Goal: Book appointment/travel/reservation

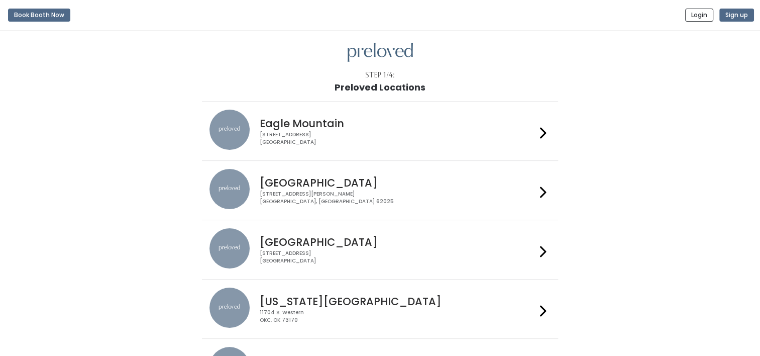
click at [329, 305] on h4 "Oklahoma City" at bounding box center [398, 302] width 276 height 12
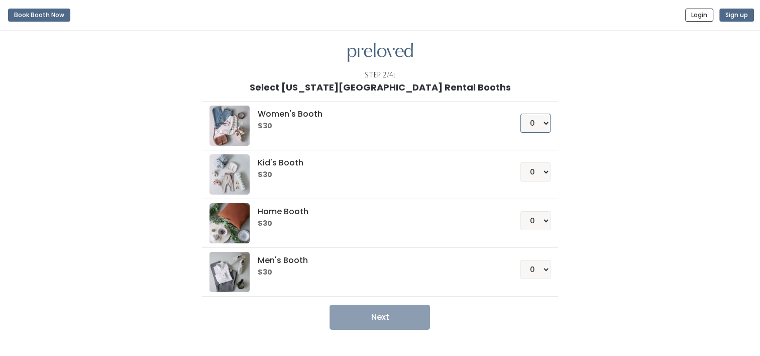
click at [542, 128] on select "0 1 2 3 4" at bounding box center [536, 123] width 30 height 19
select select "1"
click at [521, 114] on select "0 1 2 3 4" at bounding box center [536, 123] width 30 height 19
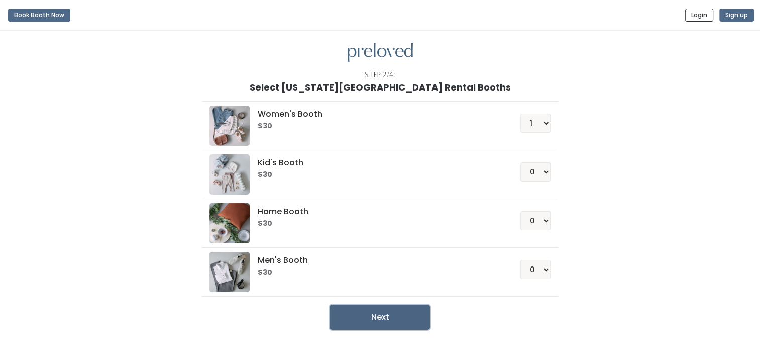
click at [411, 316] on button "Next" at bounding box center [380, 317] width 101 height 25
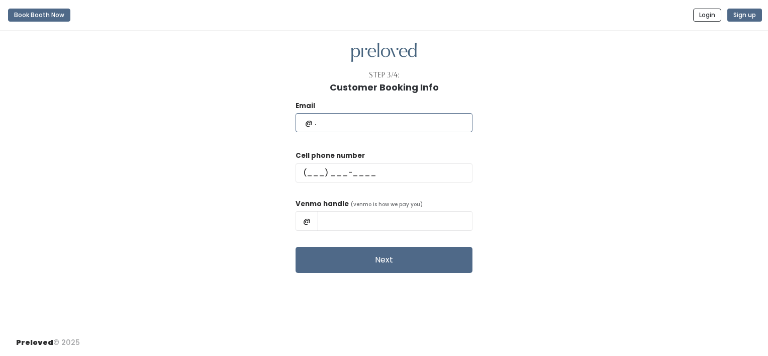
click at [380, 116] on input "text" at bounding box center [384, 122] width 177 height 19
type input "[PERSON_NAME][EMAIL_ADDRESS][DOMAIN_NAME]"
type input "[PHONE_NUMBER]"
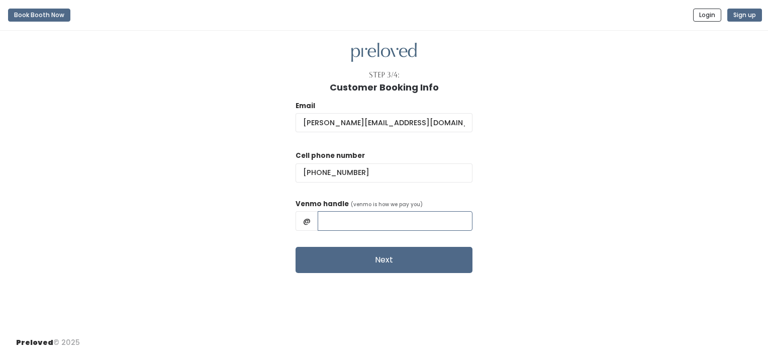
type input "@Juanita-Taylor-2"
click at [429, 222] on input "@Juanita-Taylor-2" at bounding box center [395, 220] width 155 height 19
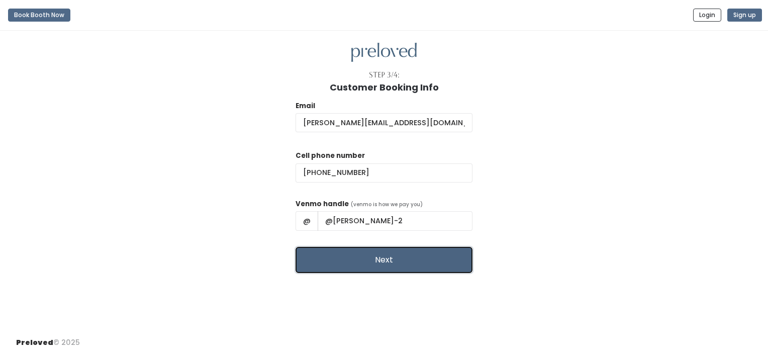
click at [417, 259] on button "Next" at bounding box center [384, 260] width 177 height 26
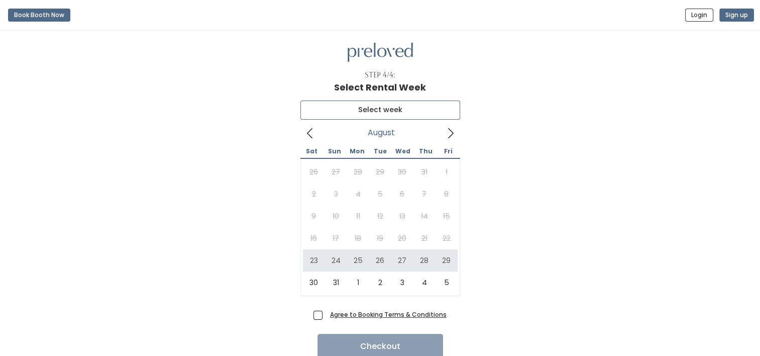
type input "August 23 to August 29"
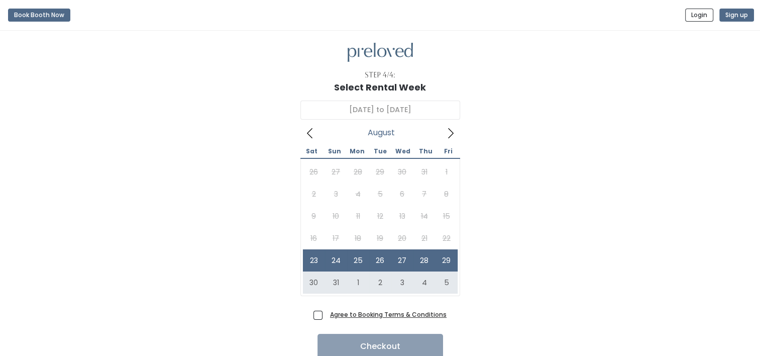
click at [326, 316] on span "Agree to Booking Terms & Conditions" at bounding box center [386, 314] width 121 height 10
click at [326, 316] on input "Agree to Booking Terms & Conditions" at bounding box center [329, 312] width 7 height 7
checkbox input "true"
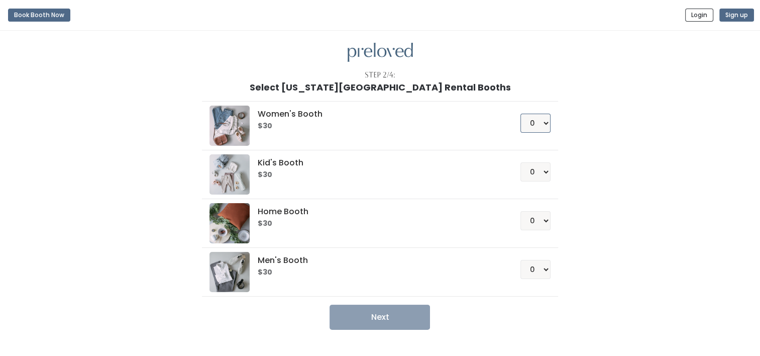
click at [544, 127] on select "0 1 2 3 4" at bounding box center [536, 123] width 30 height 19
select select "2"
click at [521, 114] on select "0 1 2 3 4" at bounding box center [536, 123] width 30 height 19
click at [401, 317] on button "Next" at bounding box center [380, 317] width 101 height 25
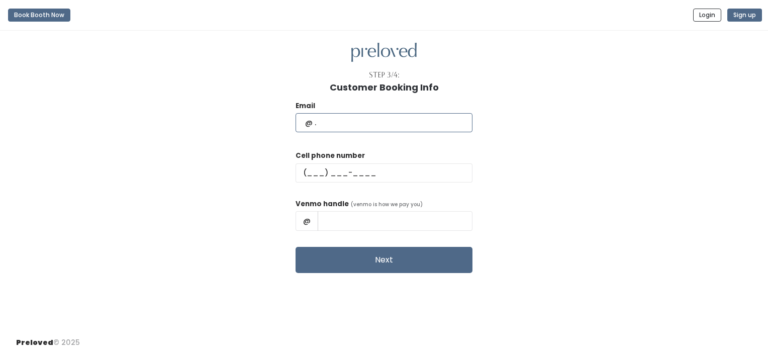
click at [368, 124] on input "text" at bounding box center [384, 122] width 177 height 19
type input "juanita.taylor75@yahoo.com"
type input "(405) 778-5976"
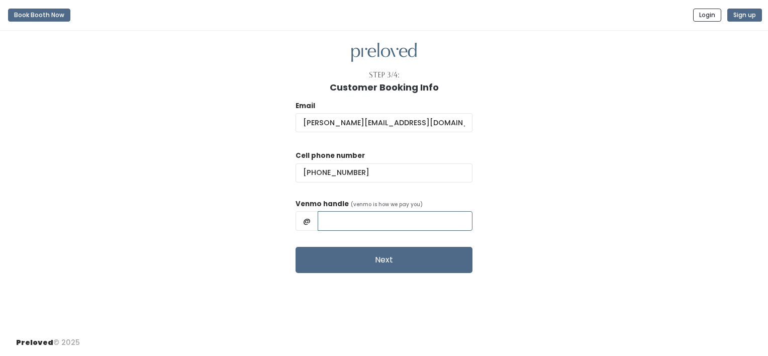
type input "@Juanita-Taylor-2"
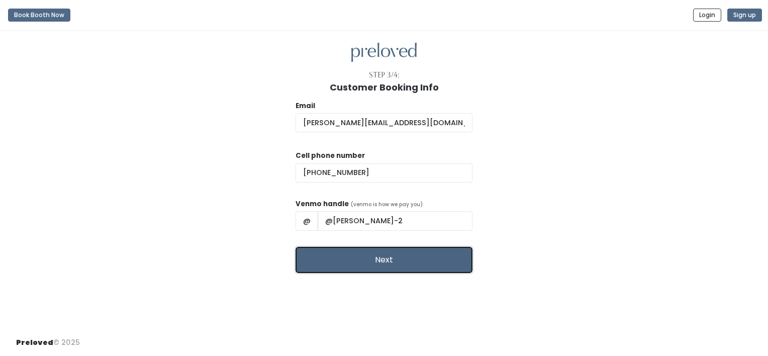
click at [367, 261] on button "Next" at bounding box center [384, 260] width 177 height 26
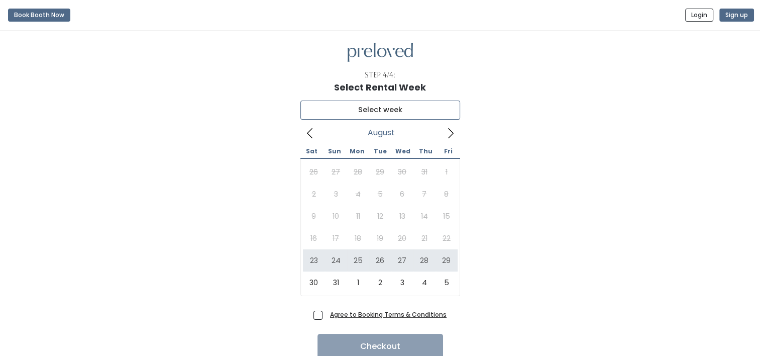
type input "August 23 to August 29"
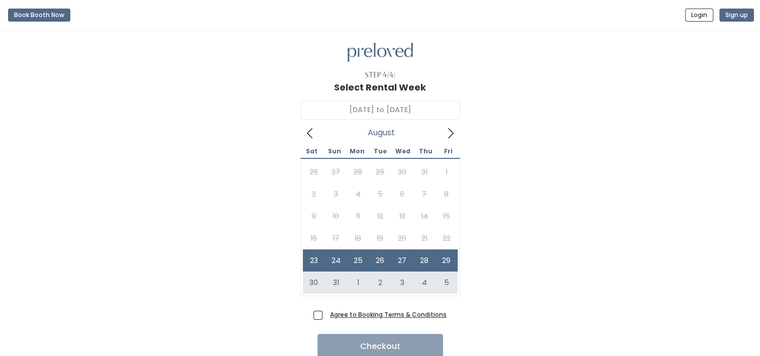
click at [326, 313] on span "Agree to Booking Terms & Conditions" at bounding box center [386, 314] width 121 height 10
click at [326, 313] on input "Agree to Booking Terms & Conditions" at bounding box center [329, 312] width 7 height 7
checkbox input "true"
click at [372, 348] on button "Checkout" at bounding box center [381, 346] width 126 height 25
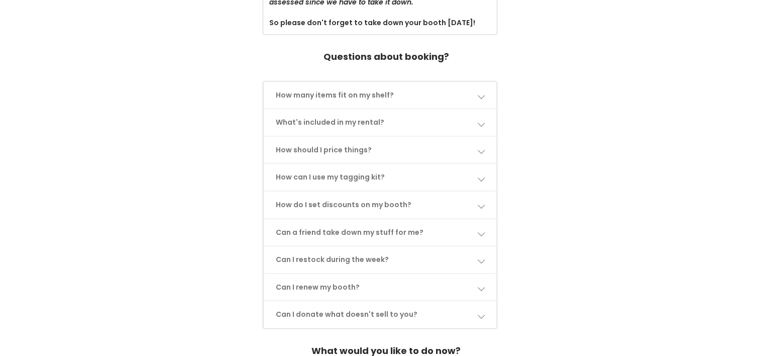
scroll to position [461, 0]
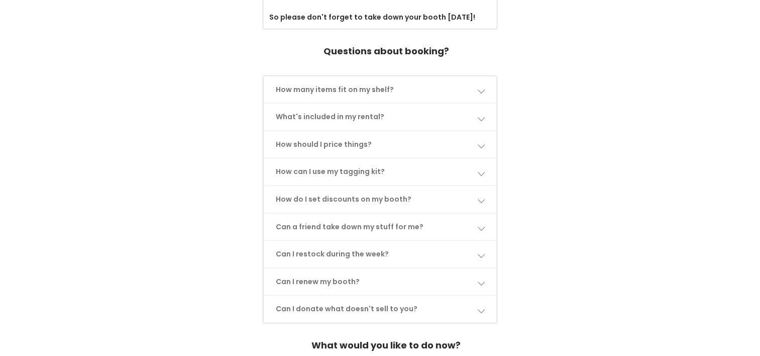
click at [487, 92] on link "How many items fit on my shelf?" at bounding box center [380, 89] width 233 height 27
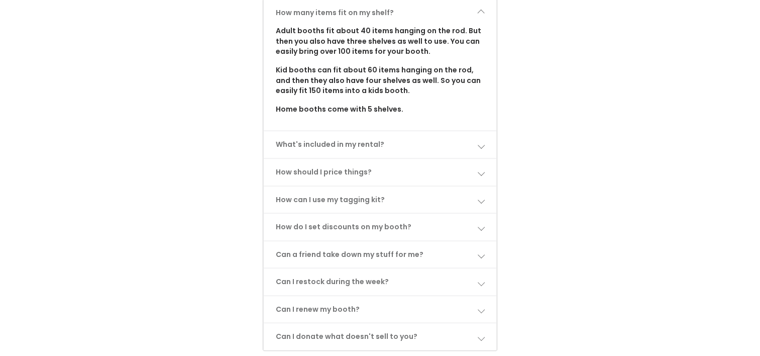
scroll to position [540, 0]
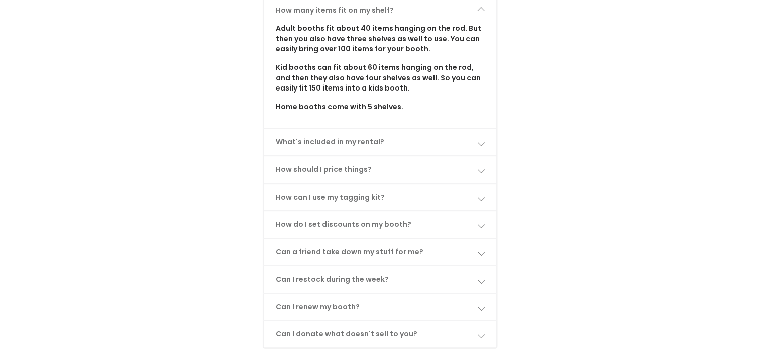
click at [481, 144] on span at bounding box center [480, 142] width 7 height 7
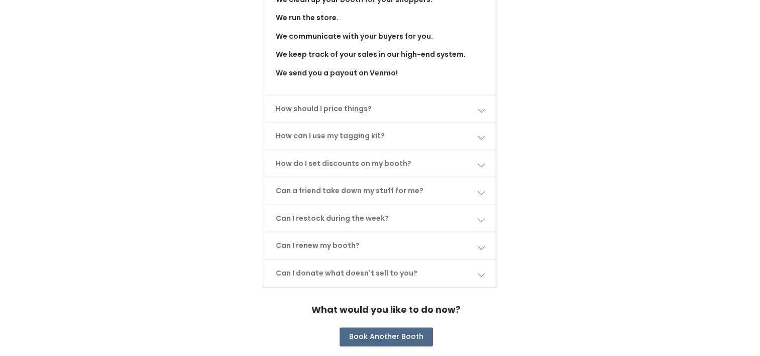
scroll to position [776, 0]
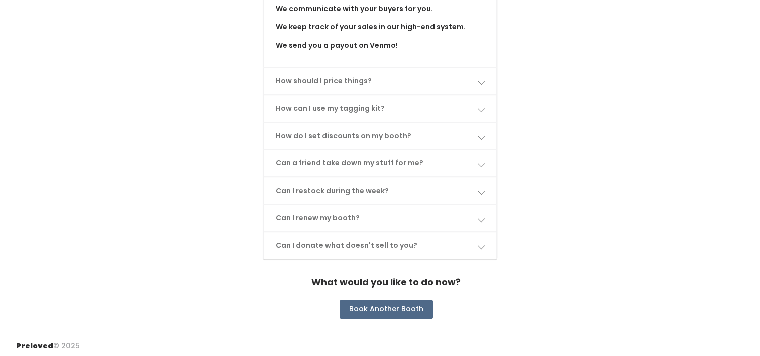
click at [481, 165] on link "Can a friend take down my stuff for me?" at bounding box center [380, 163] width 233 height 27
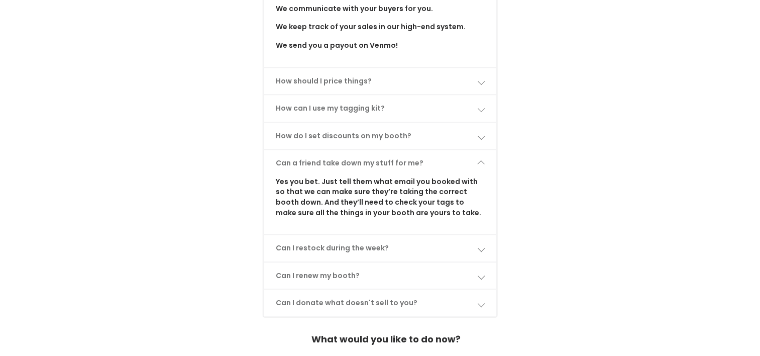
click at [475, 241] on link "Can I restock during the week?" at bounding box center [380, 248] width 233 height 27
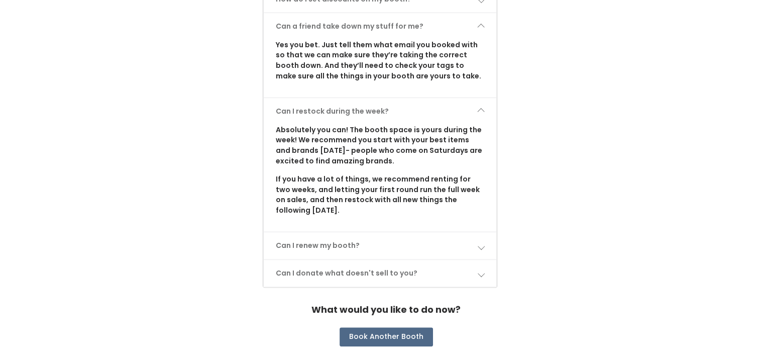
scroll to position [913, 0]
click at [475, 241] on link "Can I renew my booth?" at bounding box center [380, 245] width 233 height 27
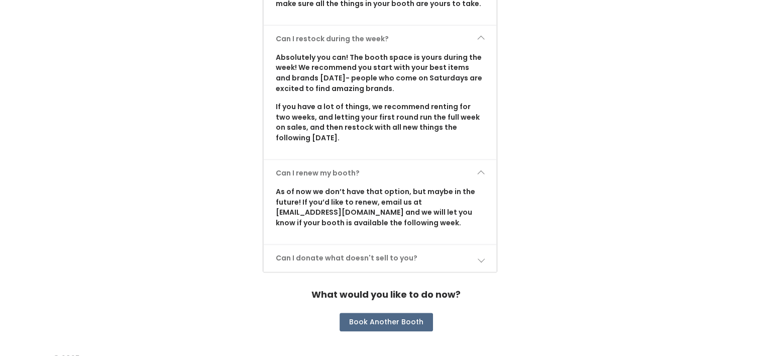
scroll to position [998, 0]
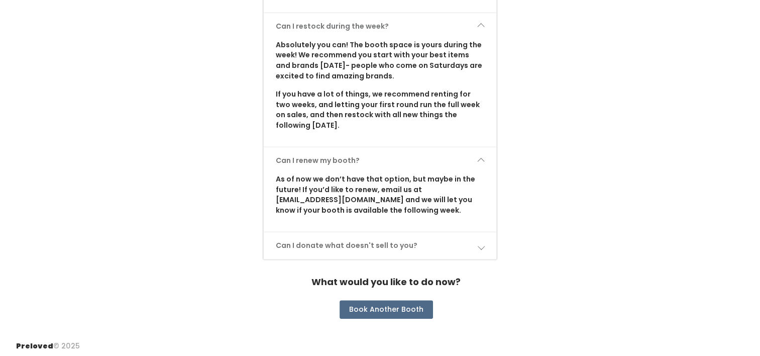
click at [458, 244] on link "Can I donate what doesn't sell to you?" at bounding box center [380, 245] width 233 height 27
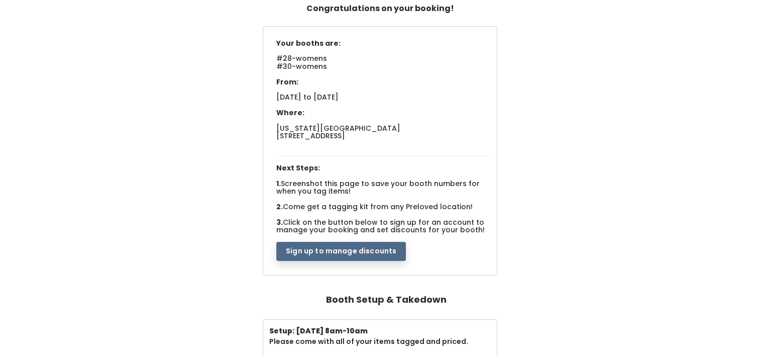
scroll to position [68, 0]
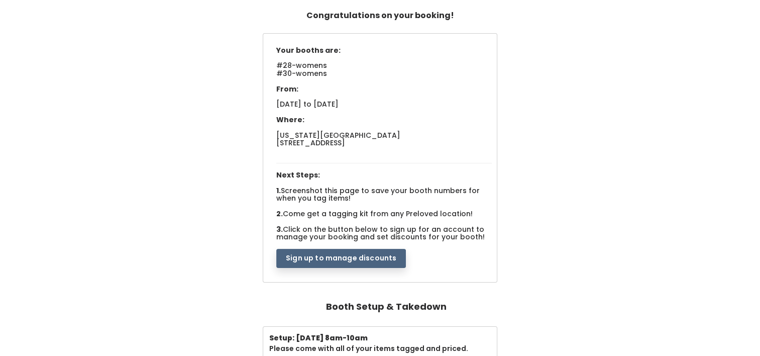
click at [378, 251] on button "Sign up to manage discounts" at bounding box center [341, 258] width 130 height 19
click at [380, 259] on button "Sign up to manage discounts" at bounding box center [341, 258] width 130 height 19
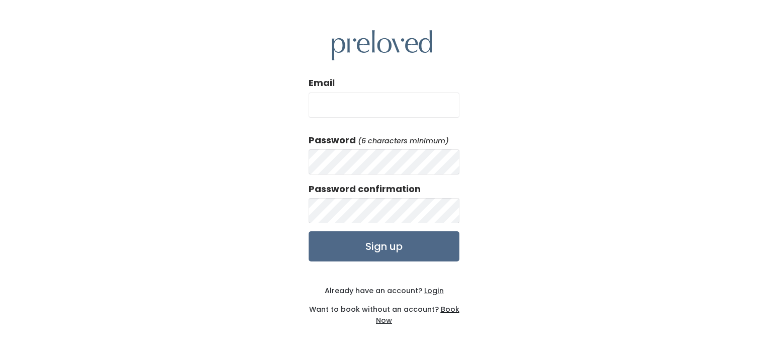
click at [412, 109] on input "Email" at bounding box center [384, 104] width 151 height 25
click at [473, 161] on div "Email [PERSON_NAME][DOMAIN_NAME] Password (6 characters minimum) Password confi…" at bounding box center [384, 178] width 768 height 356
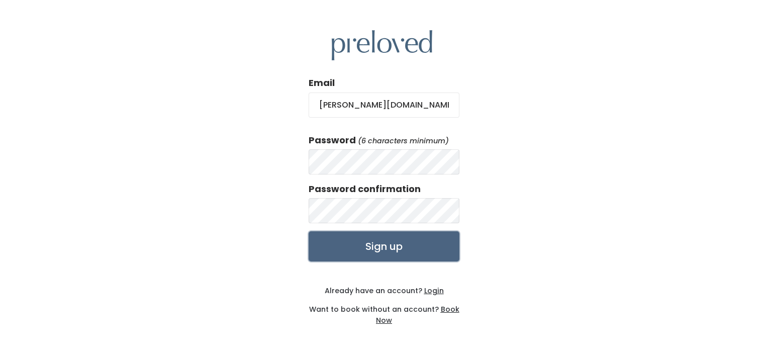
click at [427, 244] on input "Sign up" at bounding box center [384, 246] width 151 height 30
click at [392, 106] on input "[PERSON_NAME][DOMAIN_NAME]" at bounding box center [384, 104] width 151 height 25
type input "[PERSON_NAME][EMAIL_ADDRESS][DOMAIN_NAME]"
click at [388, 243] on input "Sign up" at bounding box center [384, 246] width 151 height 30
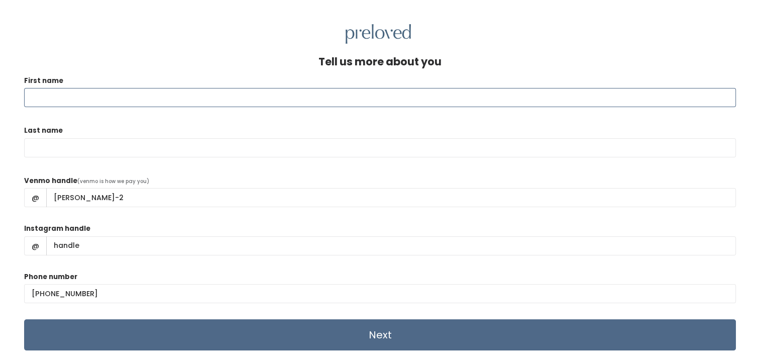
type input "k"
type input "[PERSON_NAME][EMAIL_ADDRESS][DOMAIN_NAME]"
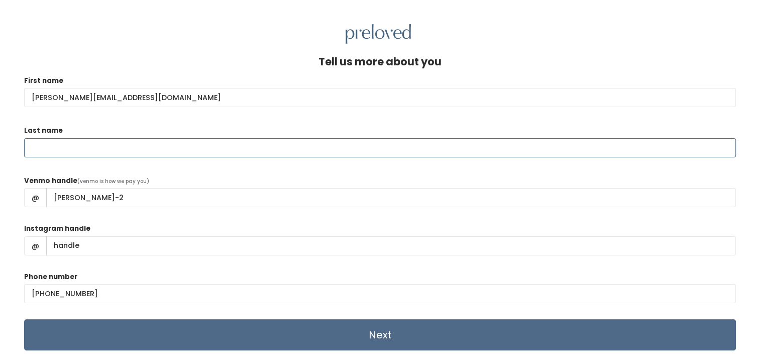
type input "[PERSON_NAME]"
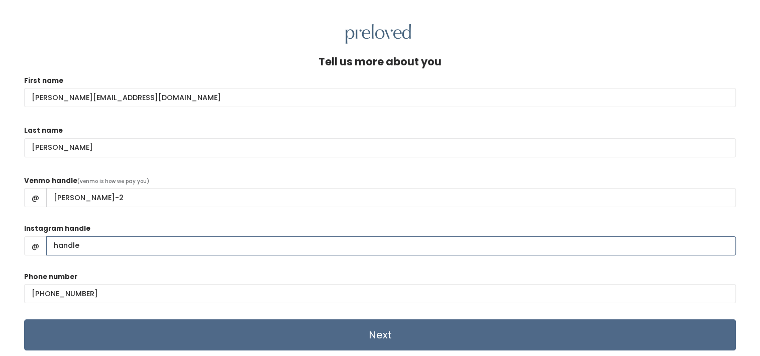
click at [126, 238] on input "Instagram handle" at bounding box center [391, 245] width 690 height 19
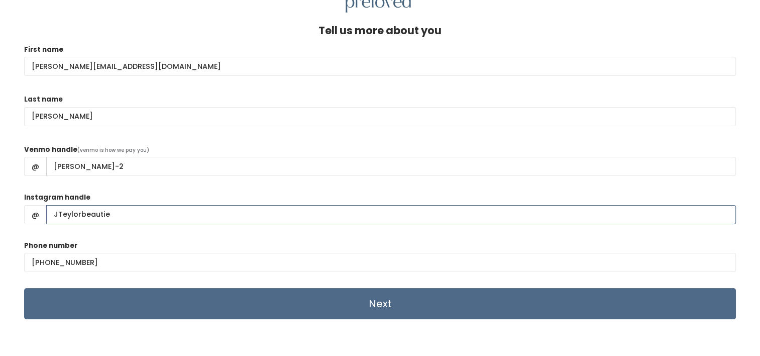
scroll to position [43, 0]
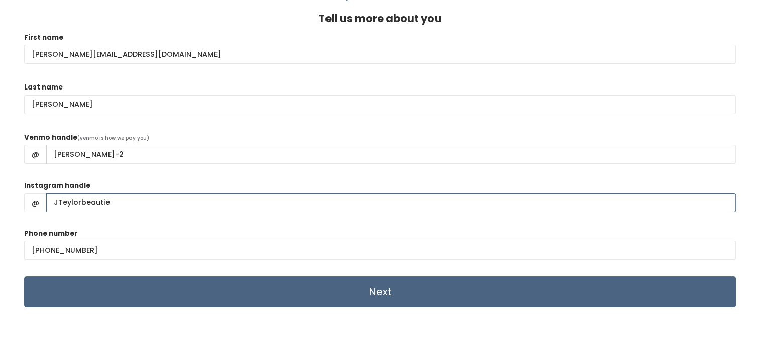
type input "JTeylorbeautie"
click at [411, 294] on input "Next" at bounding box center [380, 291] width 712 height 31
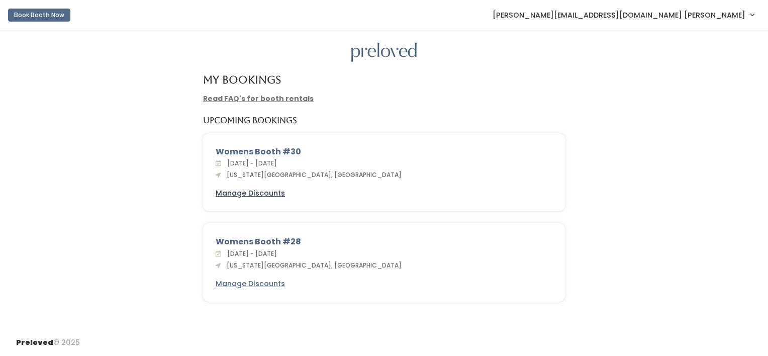
click at [266, 195] on u "Manage Discounts" at bounding box center [250, 193] width 69 height 10
